Goal: Information Seeking & Learning: Learn about a topic

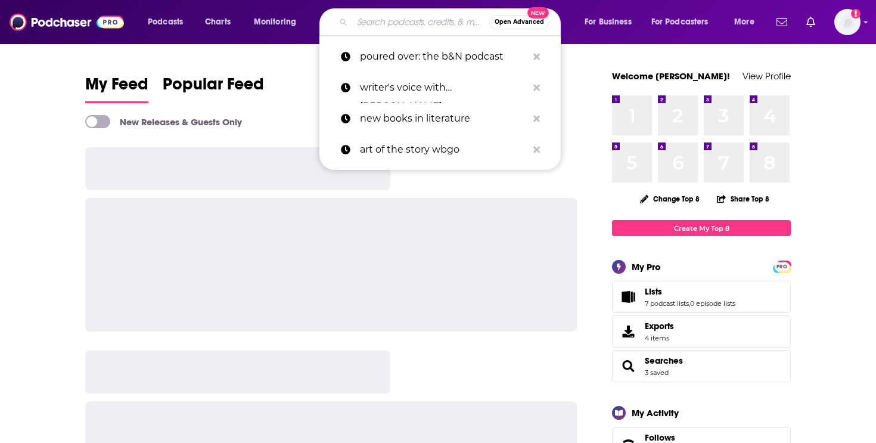
click at [405, 23] on input "Search podcasts, credits, & more..." at bounding box center [420, 22] width 137 height 19
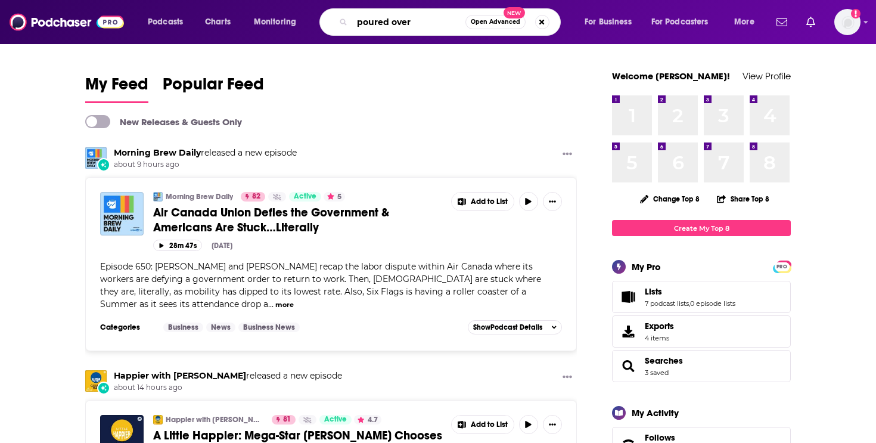
type input "poured over"
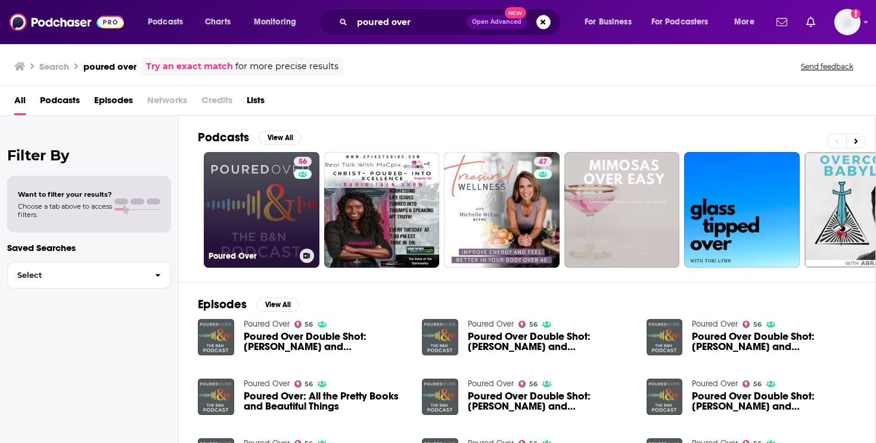
click at [263, 197] on link "56 Poured Over" at bounding box center [262, 210] width 116 height 116
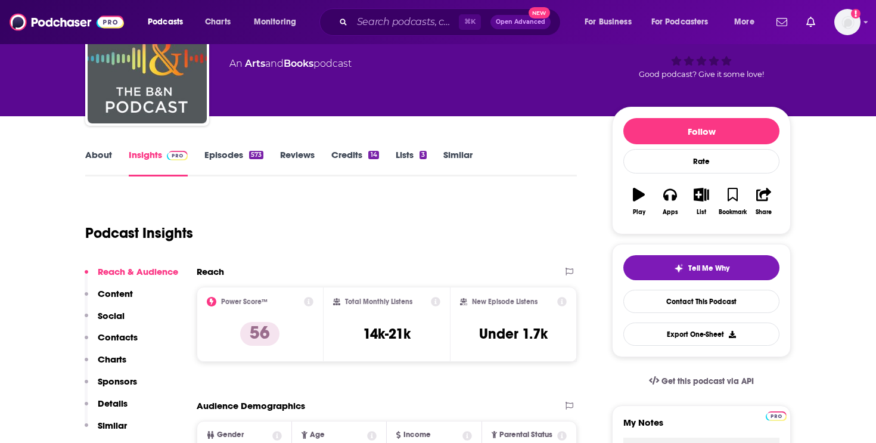
scroll to position [79, 0]
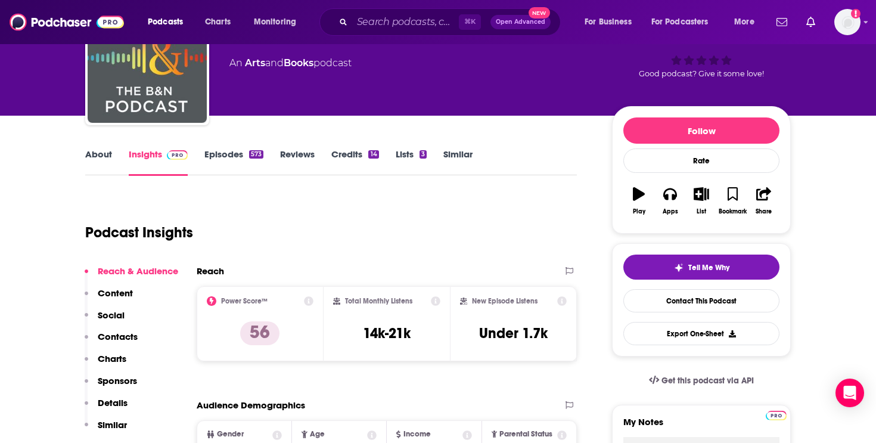
click at [101, 156] on link "About" at bounding box center [98, 161] width 27 height 27
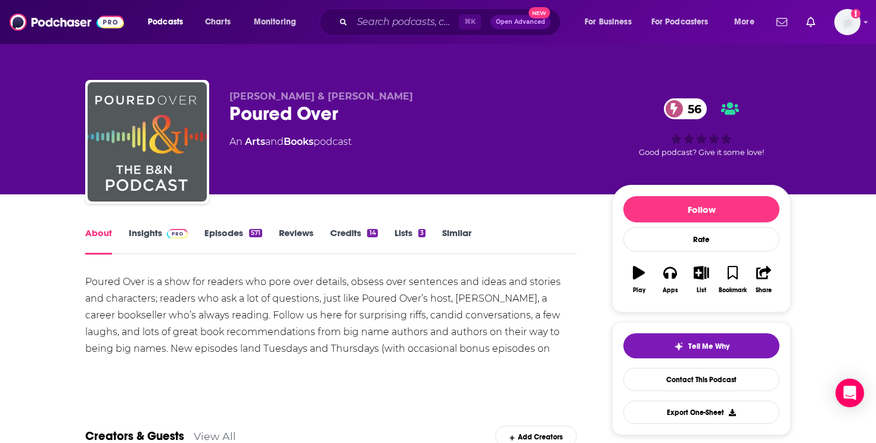
click at [153, 225] on div "About Insights Episodes 571 Reviews Credits 14 Lists 3 Similar" at bounding box center [331, 239] width 492 height 29
click at [151, 232] on link "Insights" at bounding box center [158, 240] width 59 height 27
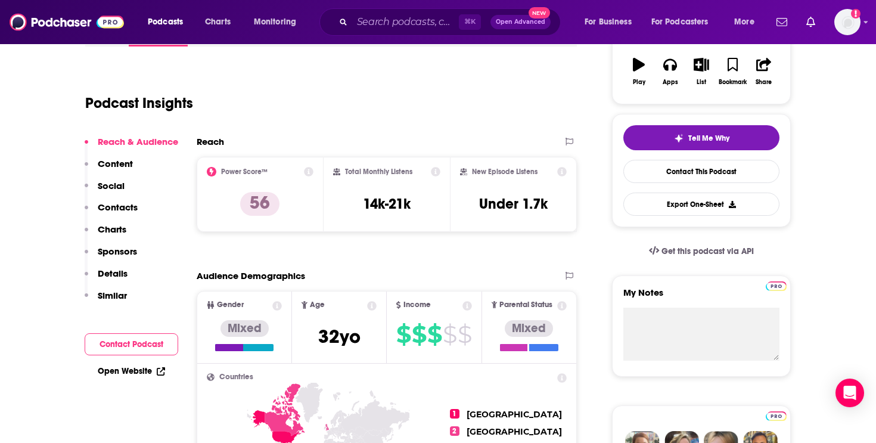
scroll to position [209, 0]
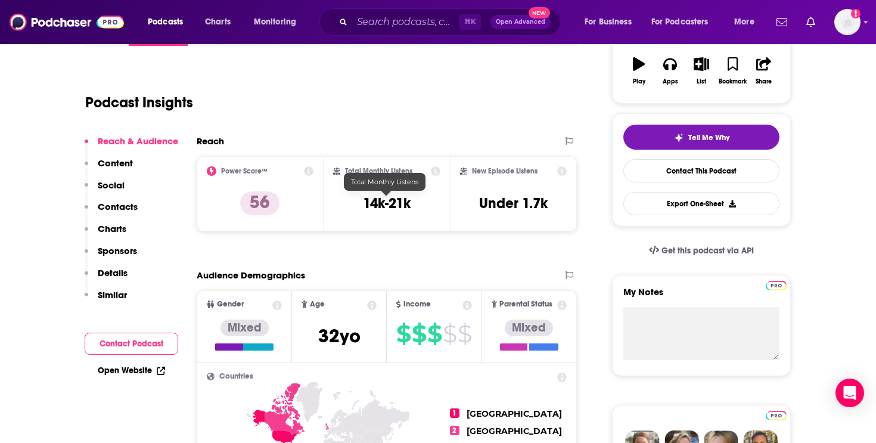
click at [400, 200] on h3 "14k-21k" at bounding box center [387, 203] width 48 height 18
click at [436, 171] on icon at bounding box center [436, 171] width 10 height 10
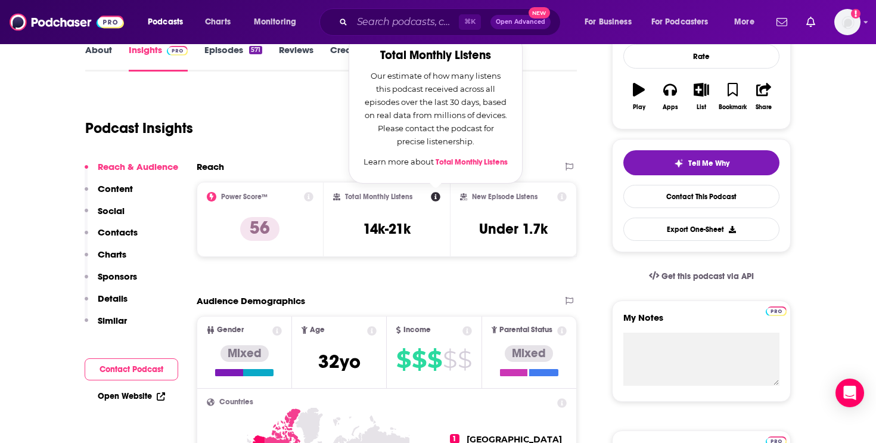
scroll to position [182, 0]
